Goal: Navigation & Orientation: Find specific page/section

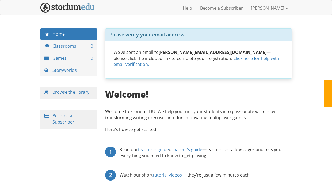
scroll to position [76, 0]
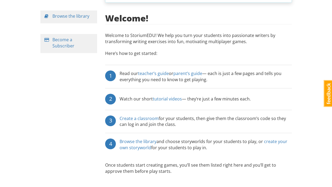
click at [158, 71] on div "Read our teacher’s guide or parent’s guide — each is just a few pages and tells…" at bounding box center [206, 76] width 172 height 12
click at [108, 70] on div "1" at bounding box center [110, 75] width 11 height 11
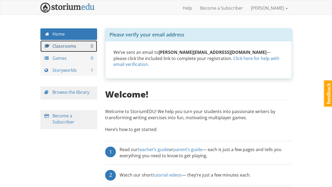
click at [76, 47] on link "Classrooms 0" at bounding box center [68, 46] width 57 height 12
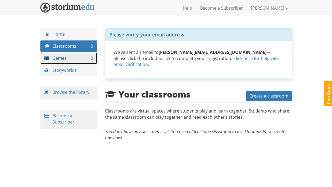
click at [75, 54] on link "Games 0" at bounding box center [68, 58] width 57 height 12
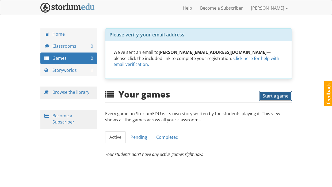
click at [278, 93] on span "Start a game" at bounding box center [276, 96] width 26 height 6
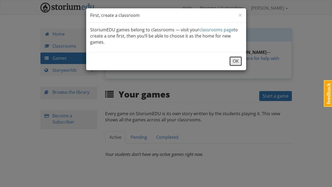
click at [239, 62] on button "OK" at bounding box center [235, 61] width 13 height 10
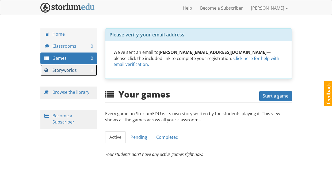
click at [74, 72] on link "Storyworlds 1" at bounding box center [68, 71] width 57 height 12
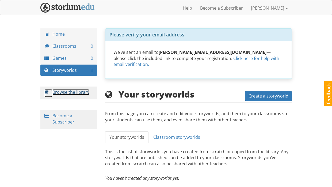
click at [65, 92] on link "Browse the library" at bounding box center [70, 92] width 37 height 6
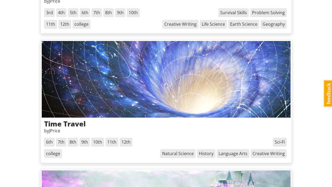
scroll to position [427, 0]
